Goal: Task Accomplishment & Management: Manage account settings

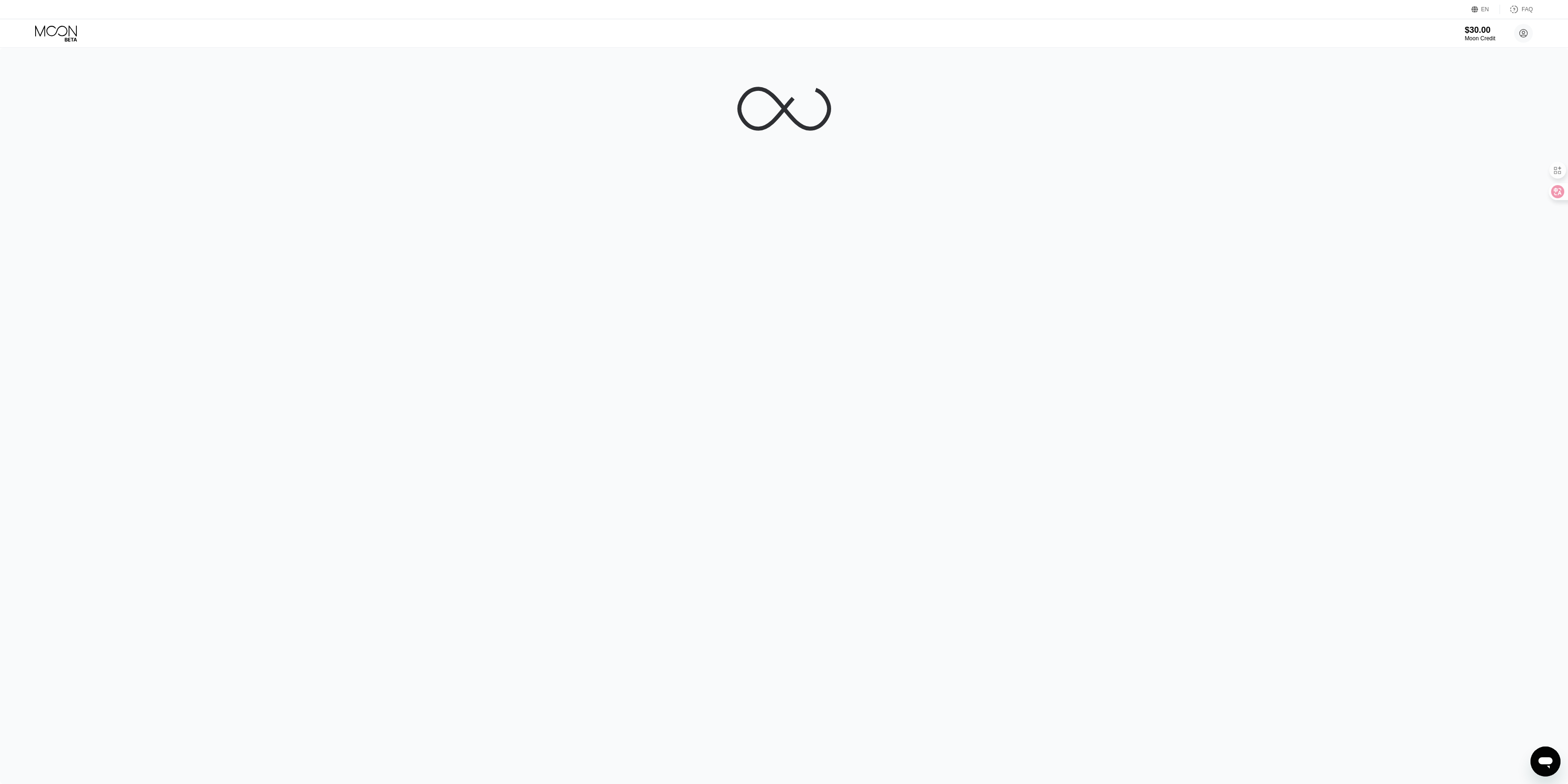
click at [1502, 98] on div at bounding box center [784, 416] width 1568 height 737
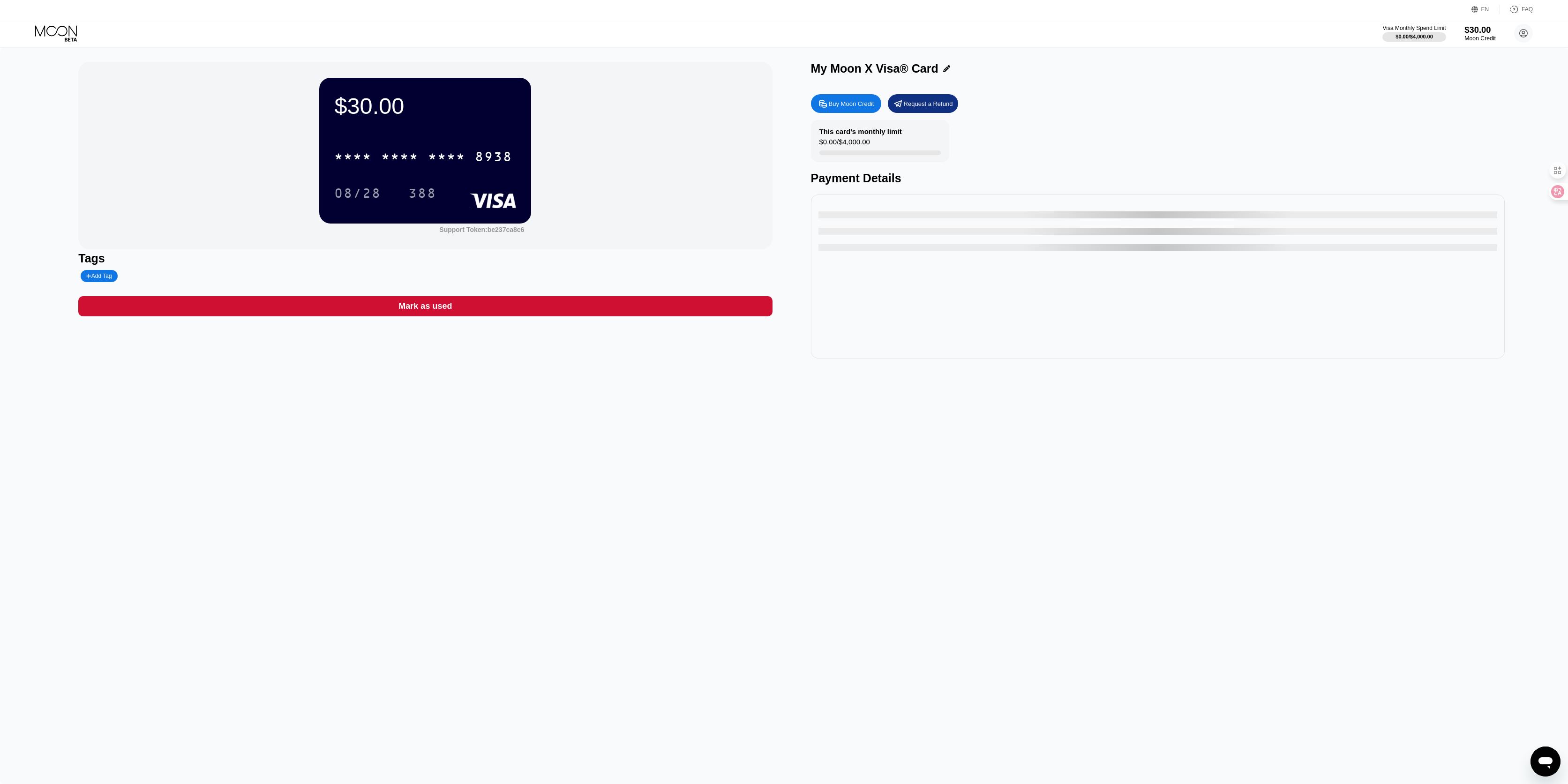
click at [1475, 30] on div "$30.00" at bounding box center [1480, 30] width 32 height 10
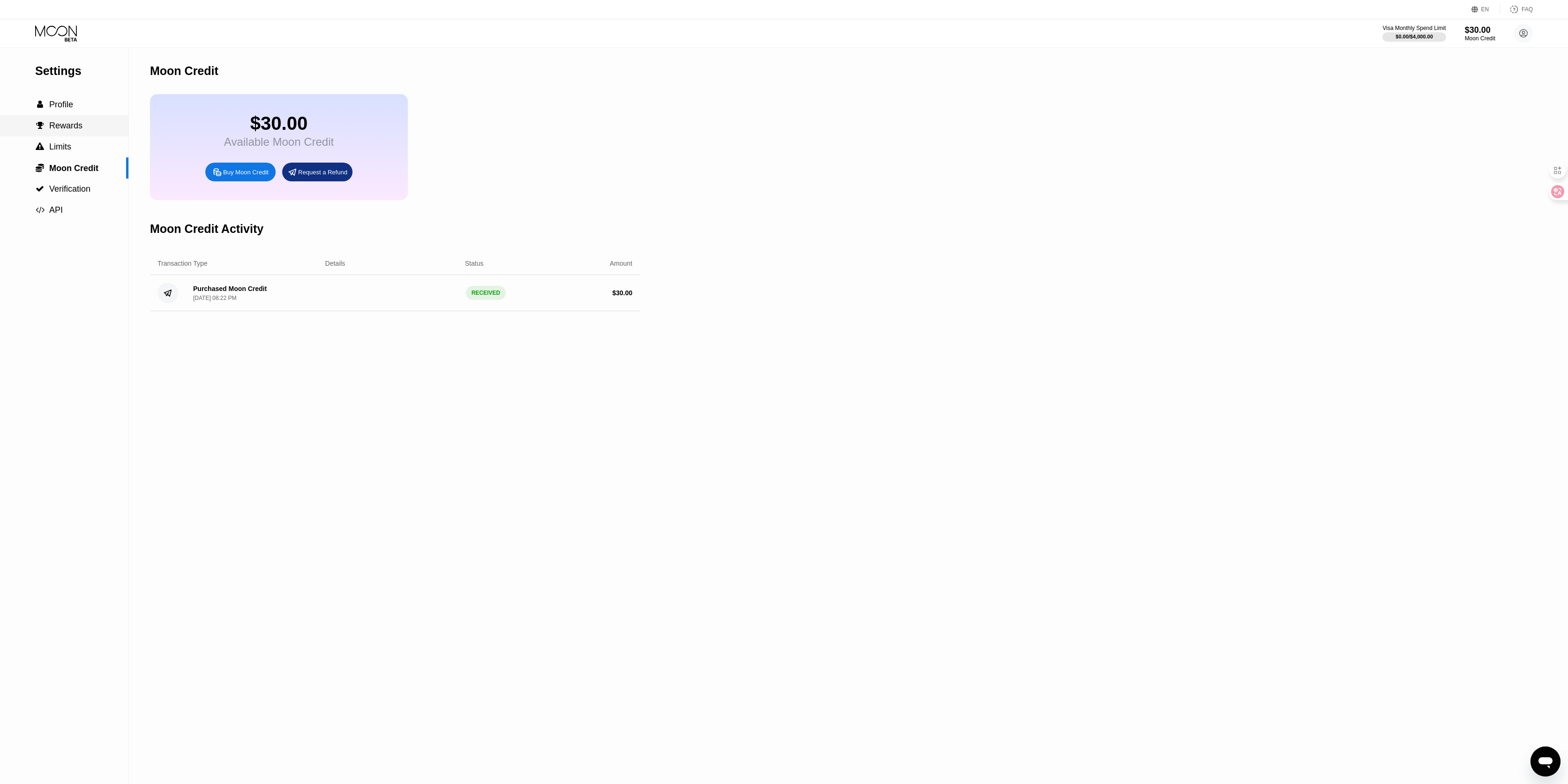
click at [81, 130] on span "Rewards" at bounding box center [66, 125] width 33 height 9
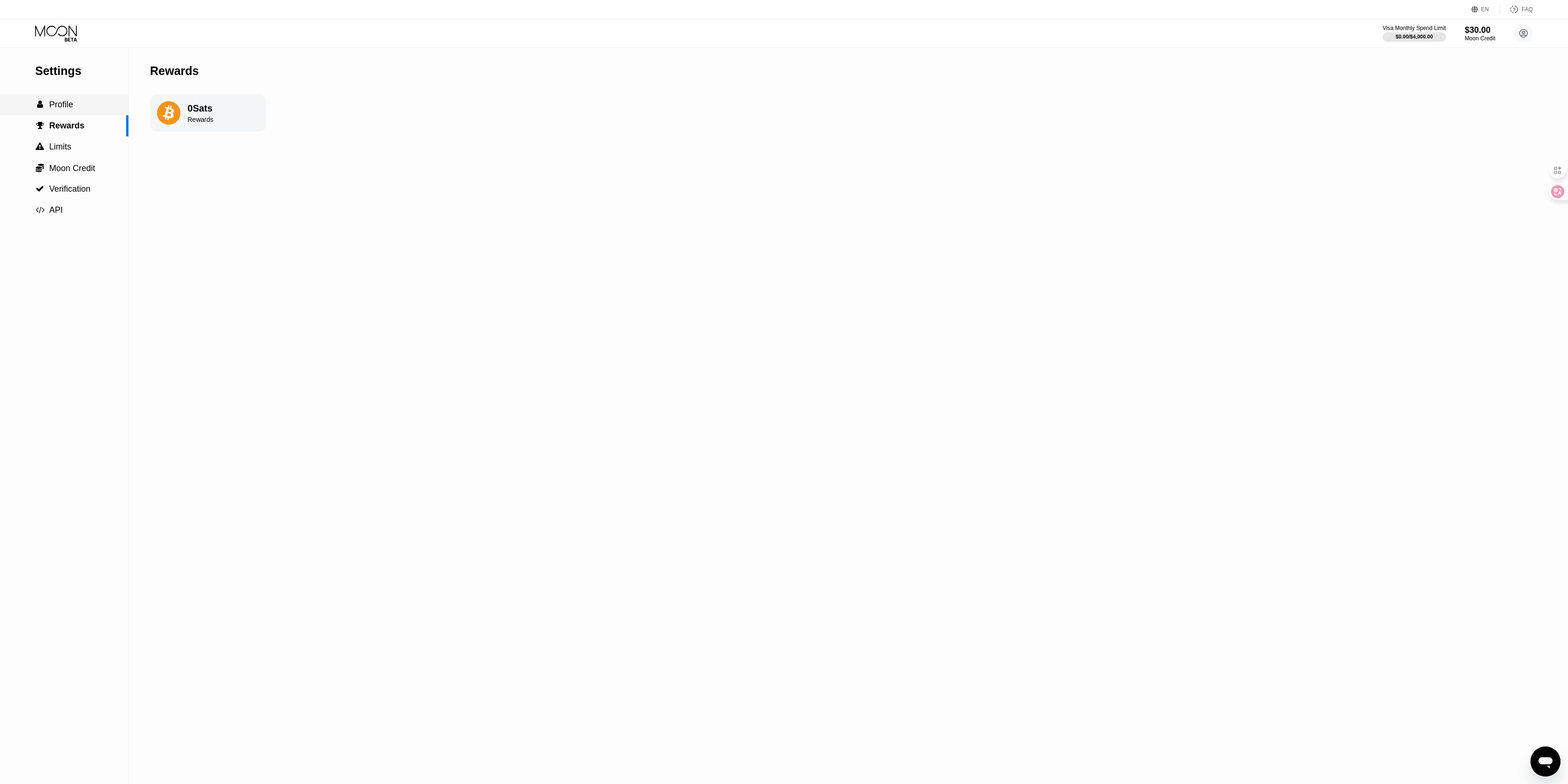
click at [88, 108] on div " Profile" at bounding box center [64, 105] width 128 height 10
click at [74, 170] on span "Moon Credit" at bounding box center [72, 168] width 46 height 9
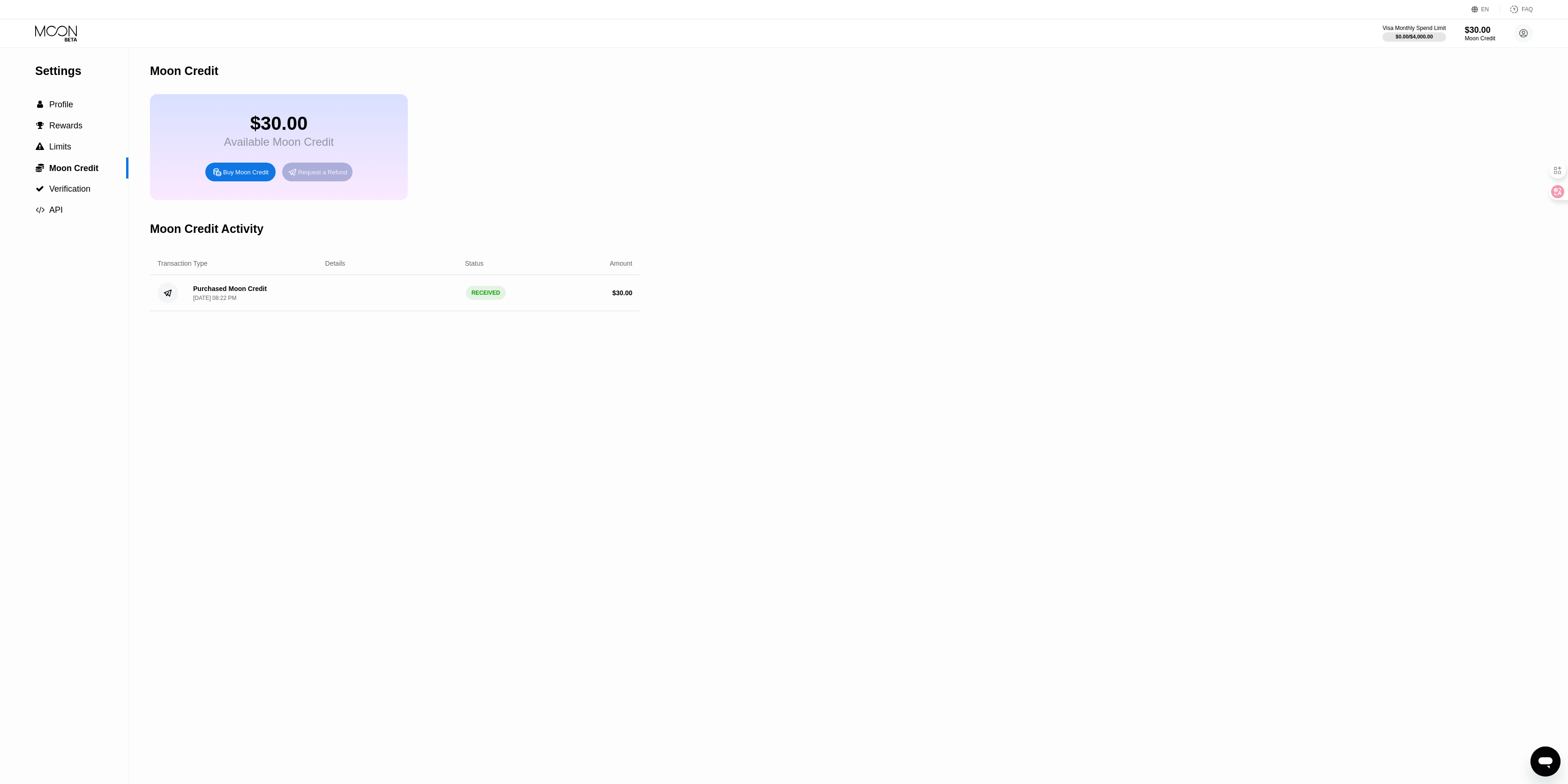
click at [301, 167] on div "Request a Refund" at bounding box center [318, 172] width 71 height 19
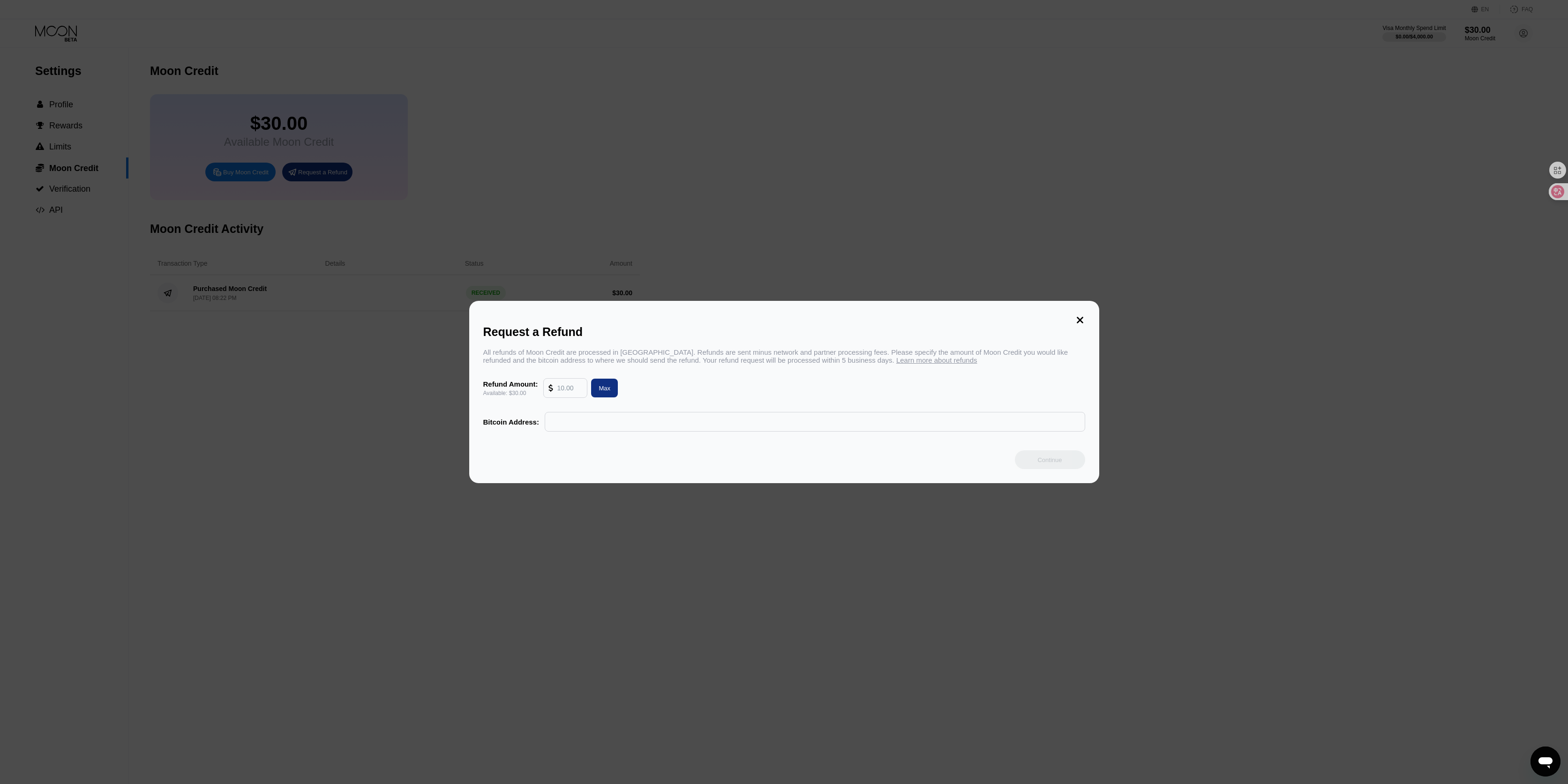
click at [615, 390] on div "Max" at bounding box center [604, 388] width 27 height 19
type input "30.00"
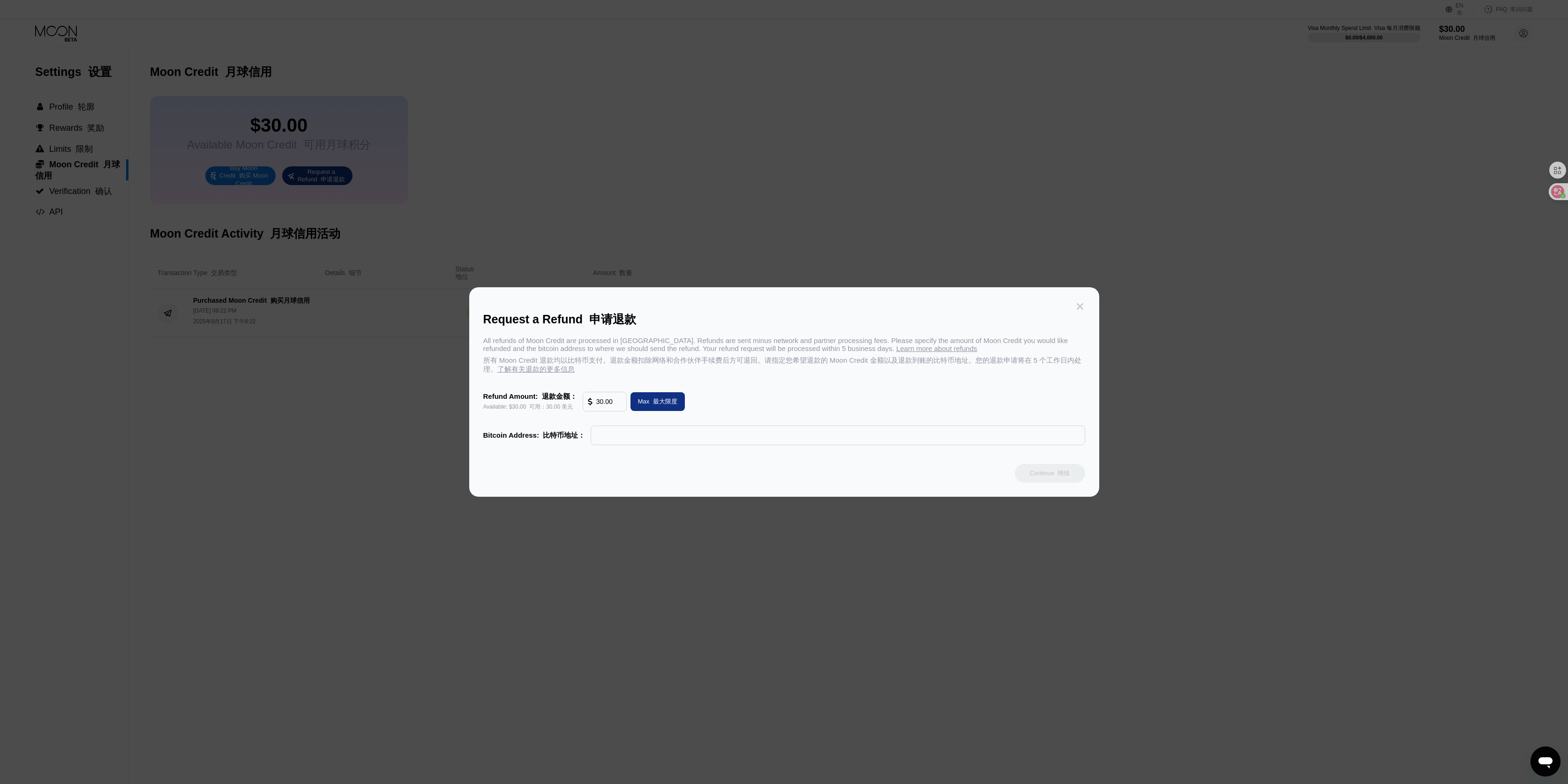
click at [1083, 305] on icon at bounding box center [1080, 306] width 10 height 10
